Goal: Find specific page/section: Find specific page/section

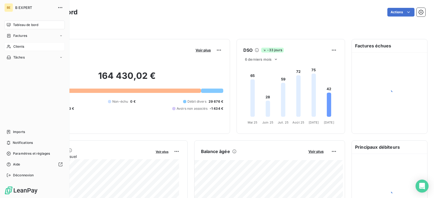
click at [12, 45] on div "Clients" at bounding box center [34, 46] width 60 height 9
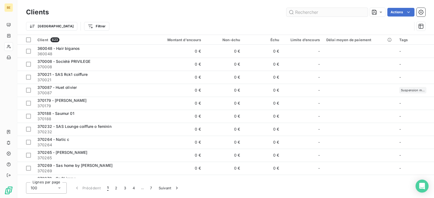
click at [297, 16] on input "text" at bounding box center [326, 12] width 81 height 9
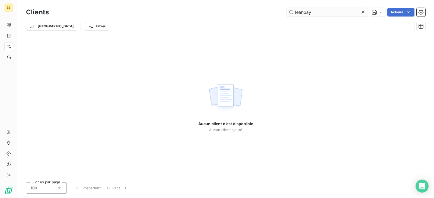
click at [318, 14] on input "leanpay" at bounding box center [326, 12] width 81 height 9
click at [313, 14] on input "leanpay" at bounding box center [326, 12] width 81 height 9
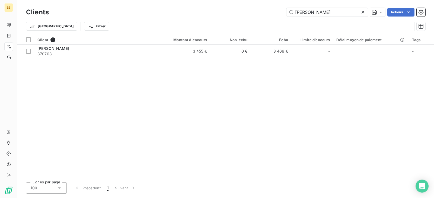
type input "[PERSON_NAME]"
